Goal: Transaction & Acquisition: Obtain resource

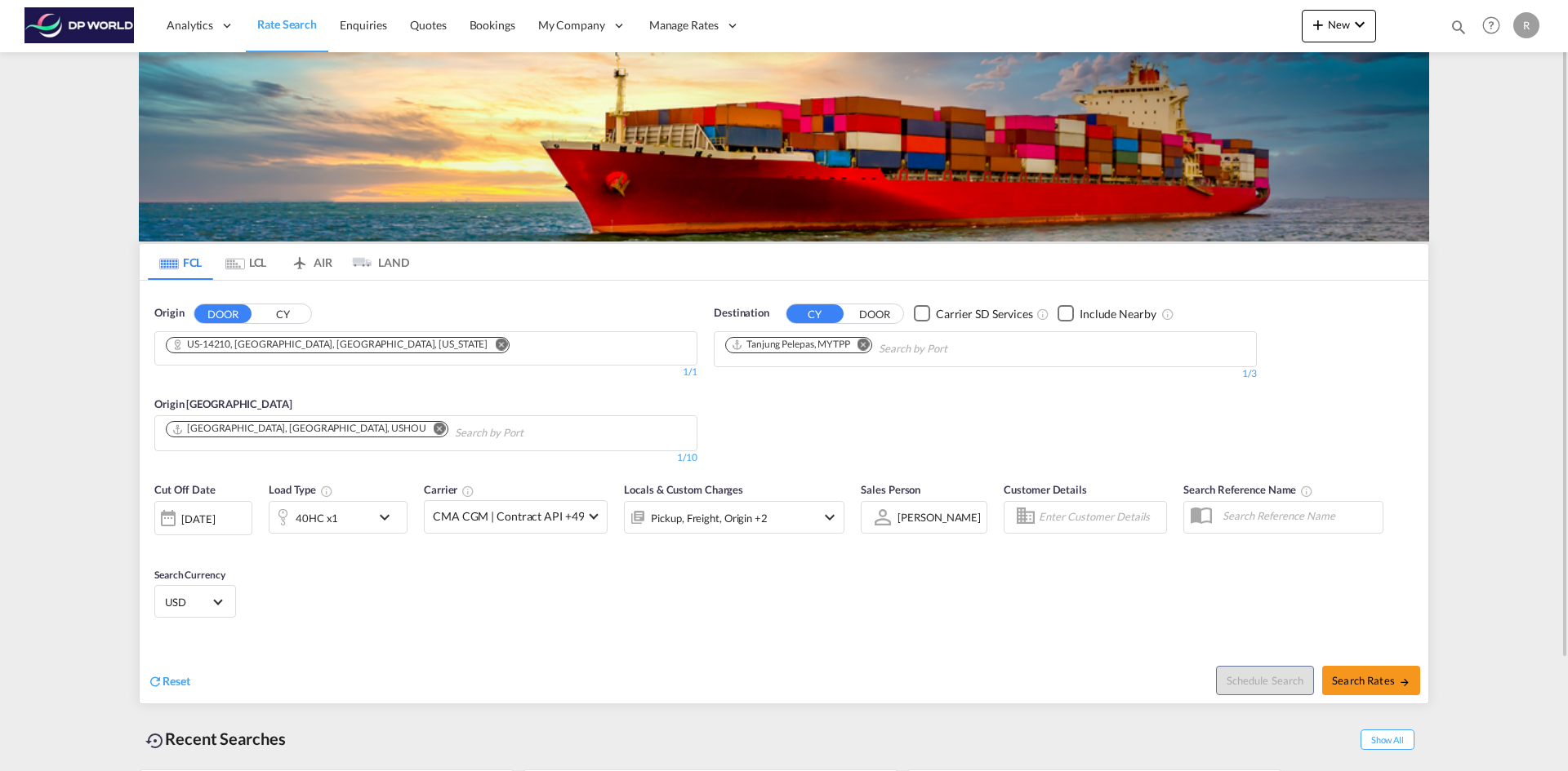
click at [280, 311] on button "CY" at bounding box center [283, 313] width 58 height 19
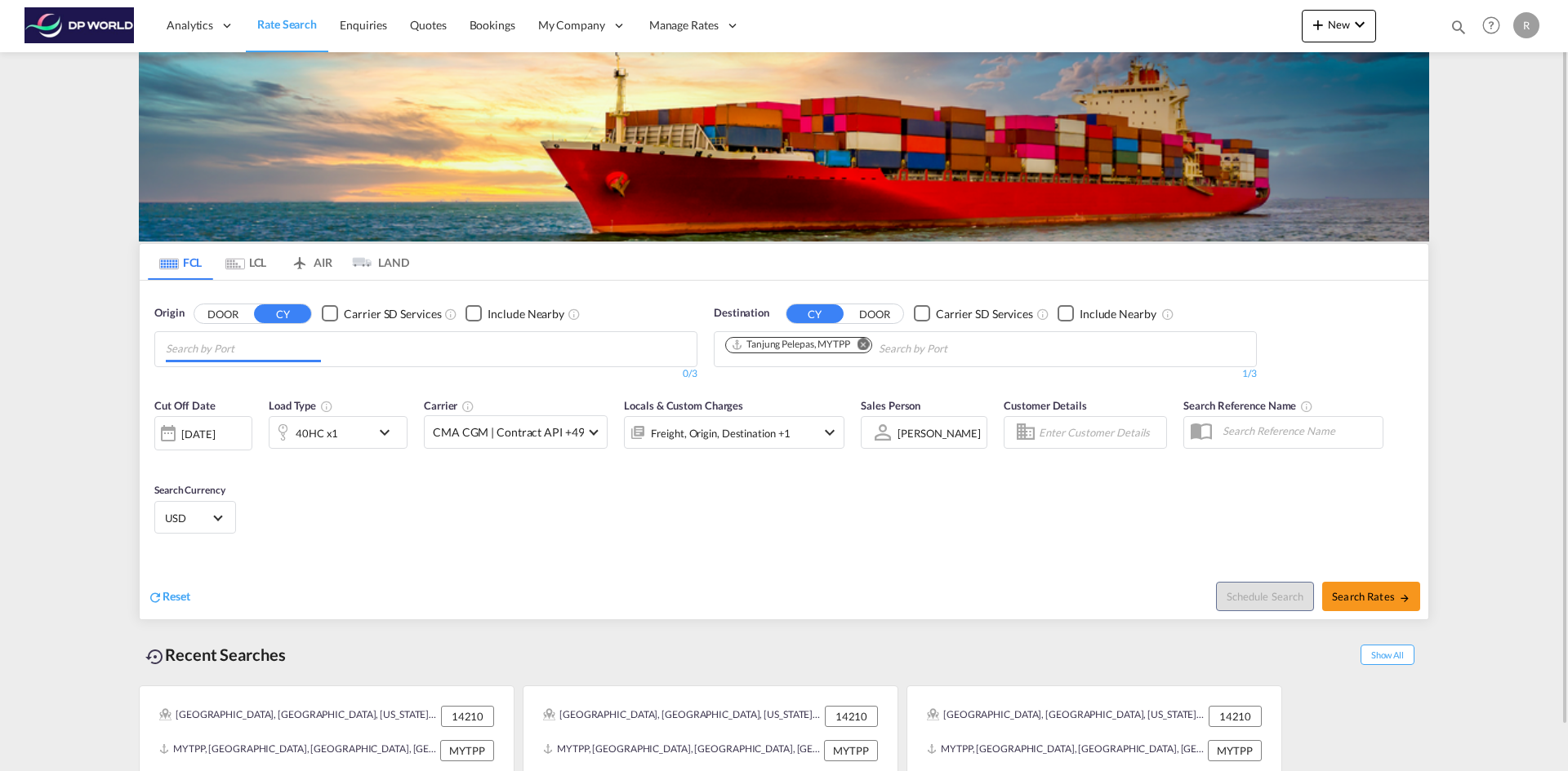
click at [302, 358] on input "Chips input." at bounding box center [243, 349] width 155 height 26
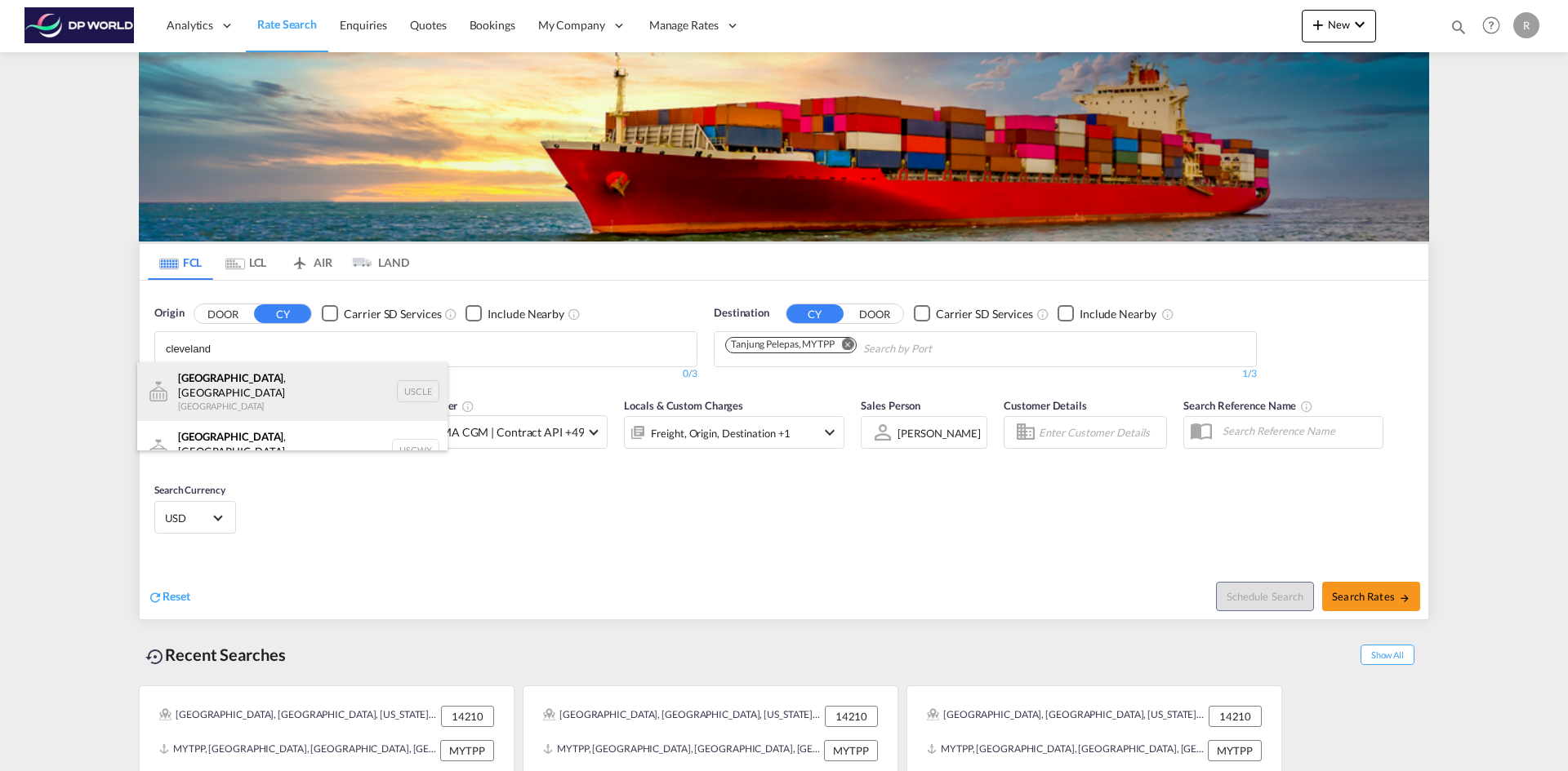
type input "cleveland"
click at [258, 395] on div "[GEOGRAPHIC_DATA] , [GEOGRAPHIC_DATA] [GEOGRAPHIC_DATA] USCLE" at bounding box center [292, 391] width 311 height 58
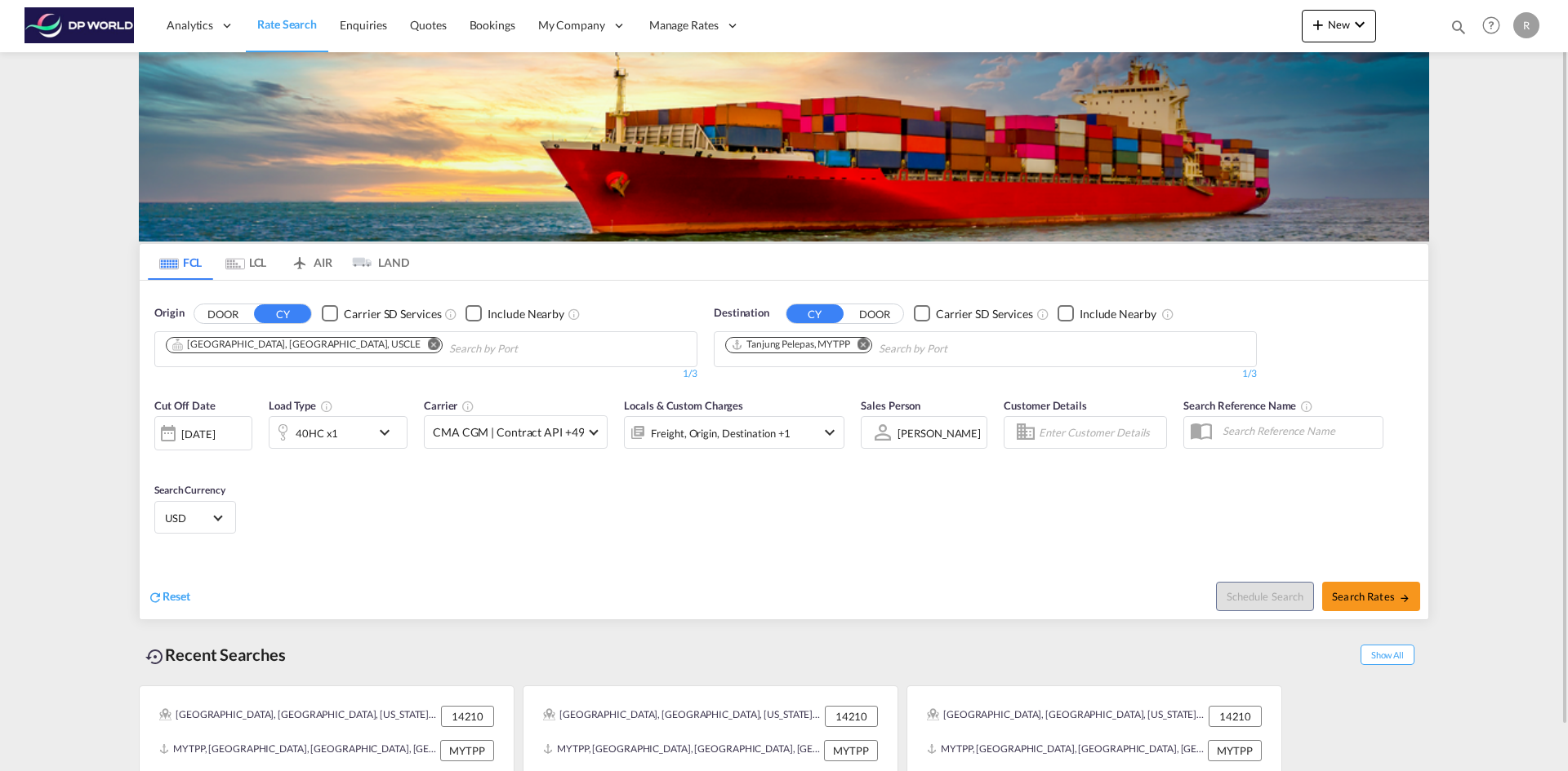
click at [860, 345] on md-icon "Remove" at bounding box center [864, 345] width 13 height 13
click at [829, 345] on input "Chips input." at bounding box center [803, 349] width 155 height 26
type input "[GEOGRAPHIC_DATA]"
click at [779, 384] on div "[GEOGRAPHIC_DATA] [GEOGRAPHIC_DATA] ZADUR" at bounding box center [852, 387] width 311 height 49
click at [230, 426] on div "[DATE]" at bounding box center [203, 434] width 98 height 34
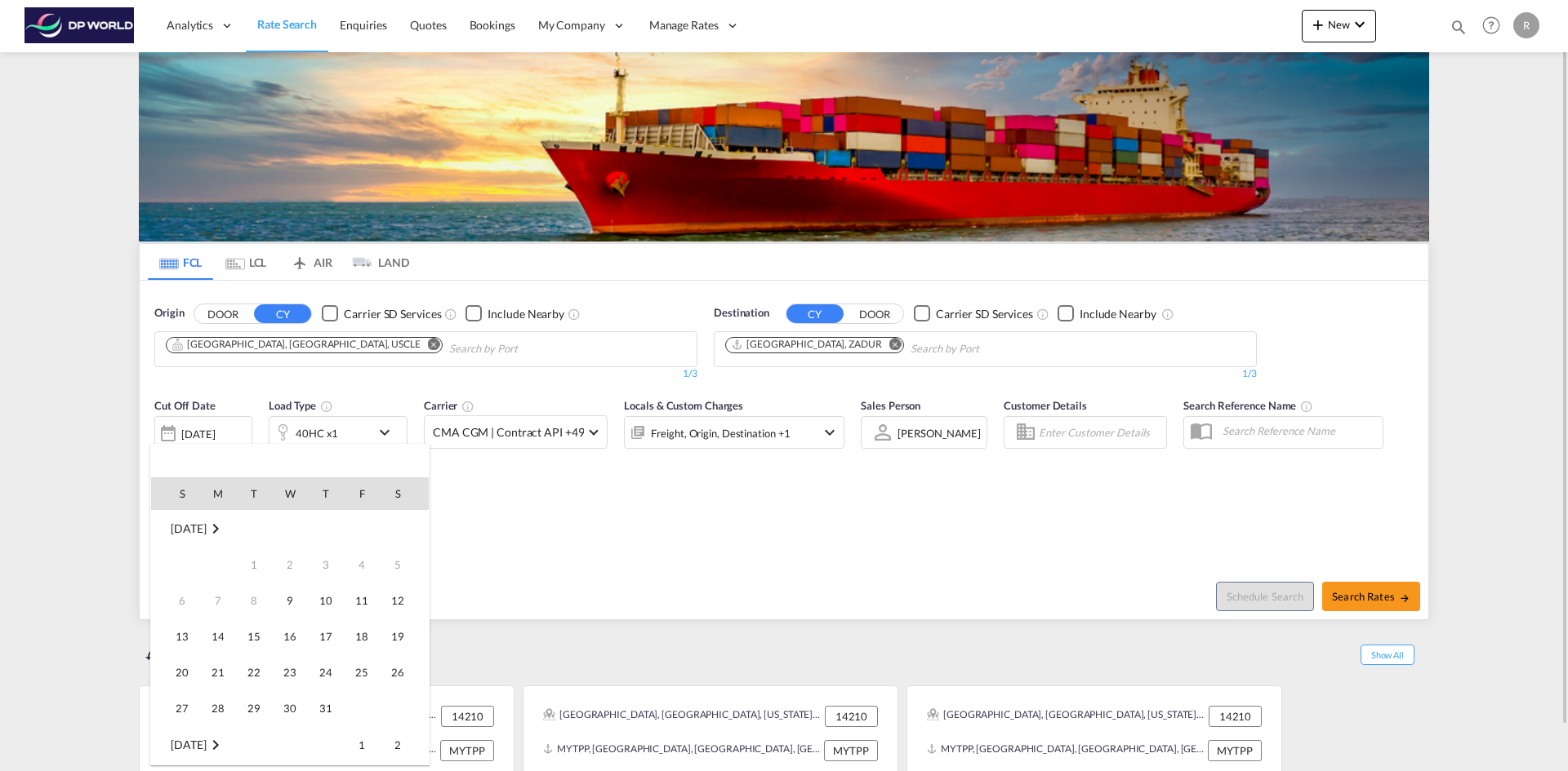
scroll to position [649, 0]
click at [319, 556] on span "9" at bounding box center [326, 565] width 32 height 32
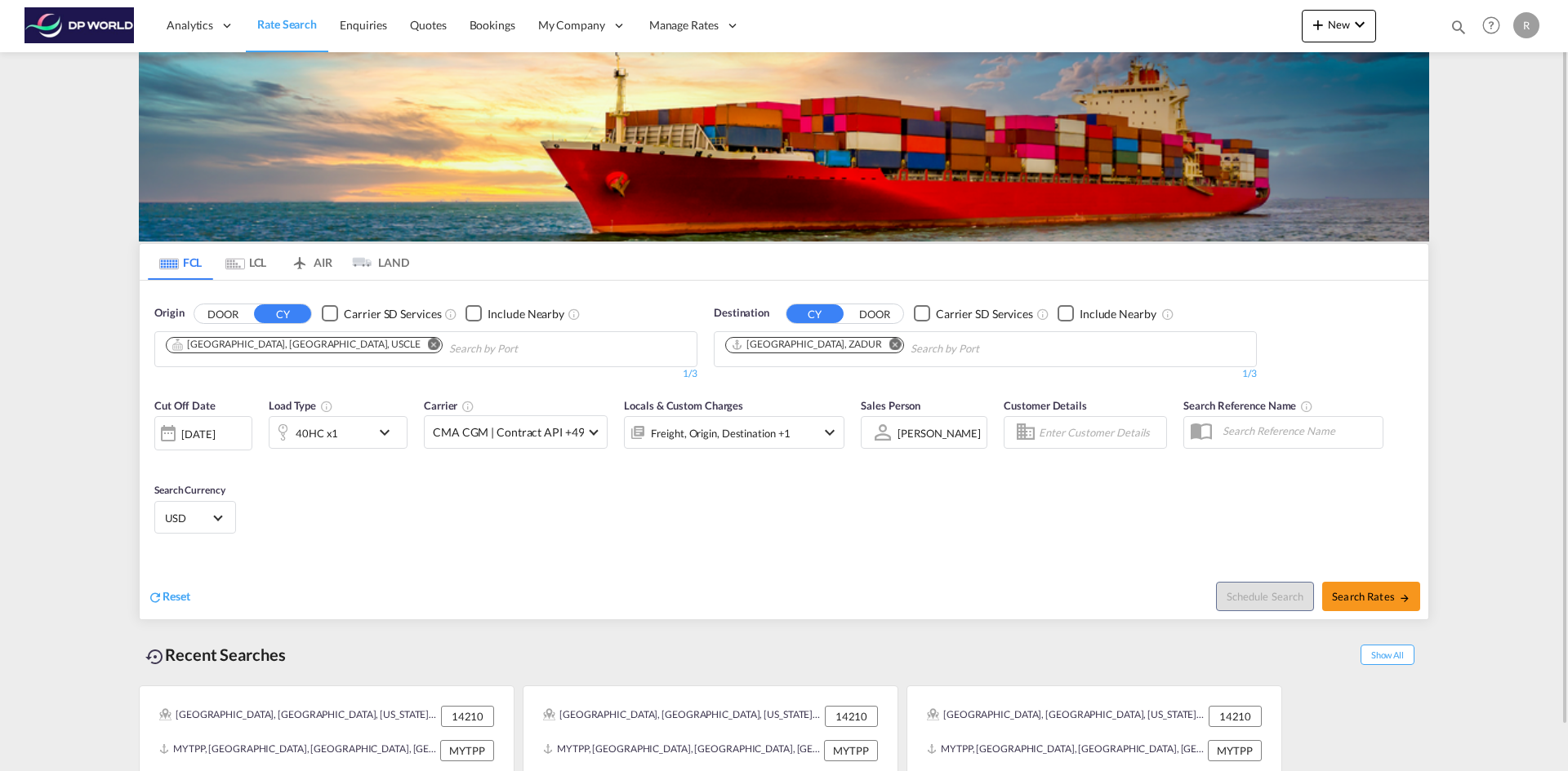
click at [659, 555] on div "Reset Schedule Search Search Rates" at bounding box center [784, 584] width 1289 height 71
click at [1396, 590] on span "Search Rates" at bounding box center [1371, 596] width 78 height 13
type input "USCLE to ZADUR / [DATE]"
